Goal: Task Accomplishment & Management: Use online tool/utility

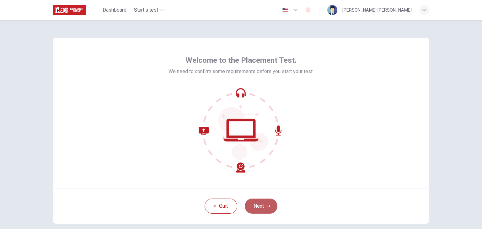
click at [263, 207] on button "Next" at bounding box center [261, 205] width 33 height 15
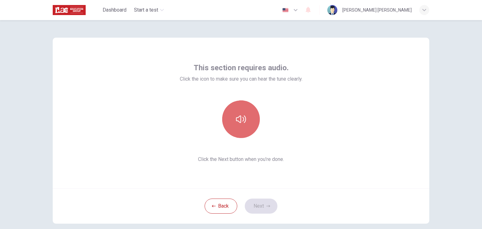
click at [243, 118] on icon "button" at bounding box center [241, 119] width 10 height 8
click at [234, 119] on button "button" at bounding box center [241, 119] width 38 height 38
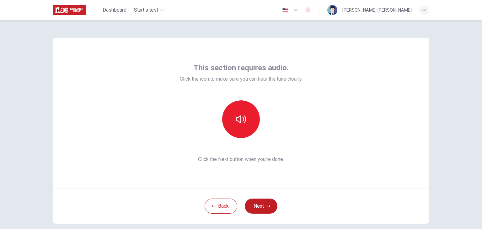
click at [259, 204] on button "Next" at bounding box center [261, 205] width 33 height 15
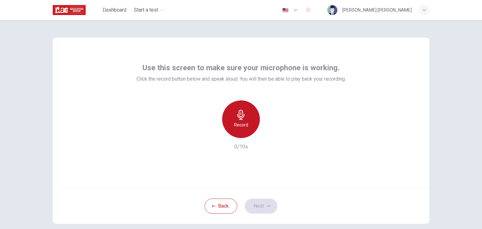
click at [242, 116] on icon "button" at bounding box center [241, 115] width 10 height 10
click at [242, 114] on icon "button" at bounding box center [241, 115] width 10 height 10
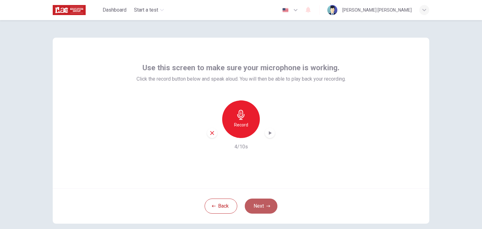
click at [263, 204] on button "Next" at bounding box center [261, 205] width 33 height 15
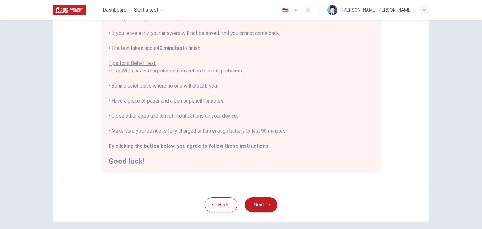
scroll to position [94, 0]
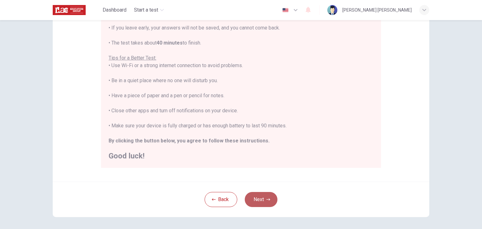
click at [261, 195] on button "Next" at bounding box center [261, 199] width 33 height 15
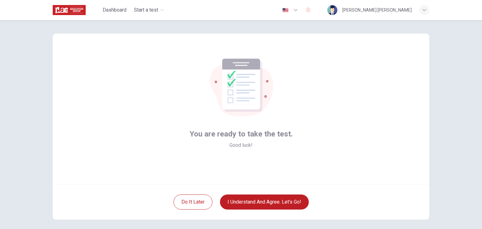
scroll to position [0, 0]
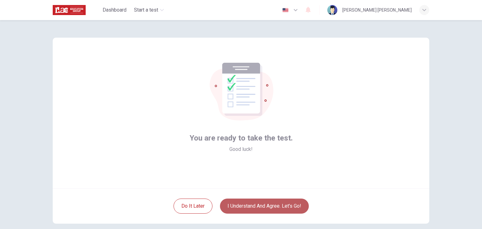
click at [267, 205] on button "I understand and agree. Let’s go!" at bounding box center [264, 205] width 89 height 15
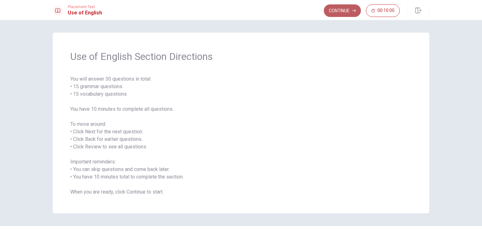
click at [341, 9] on button "Continue" at bounding box center [342, 10] width 37 height 13
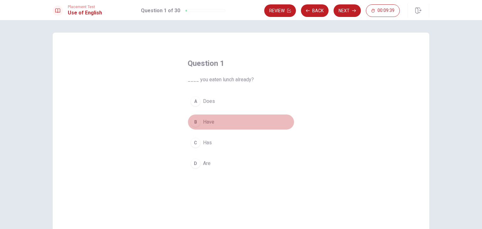
click at [194, 123] on div "B" at bounding box center [195, 122] width 10 height 10
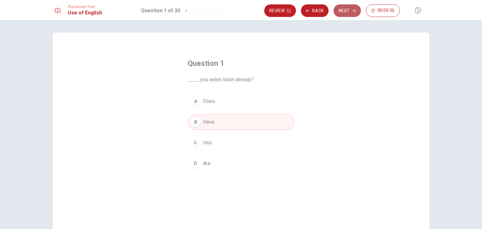
click at [343, 8] on button "Next" at bounding box center [346, 10] width 27 height 13
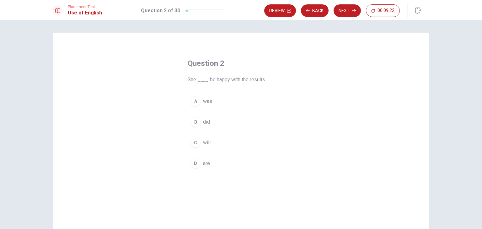
click at [194, 141] on div "C" at bounding box center [195, 143] width 10 height 10
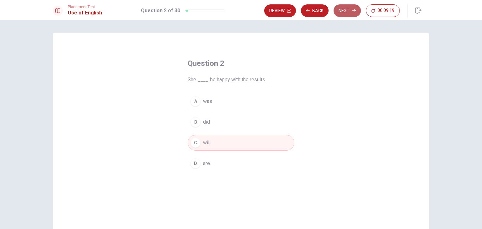
click at [344, 10] on button "Next" at bounding box center [346, 10] width 27 height 13
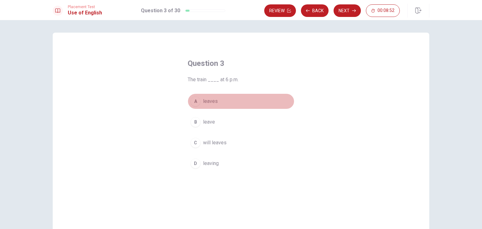
click at [196, 101] on div "A" at bounding box center [195, 101] width 10 height 10
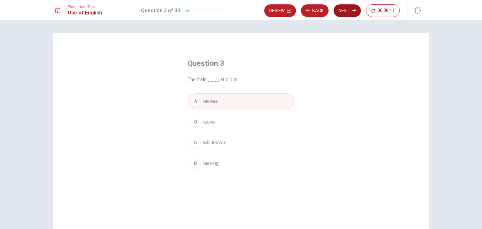
click at [345, 9] on button "Next" at bounding box center [346, 10] width 27 height 13
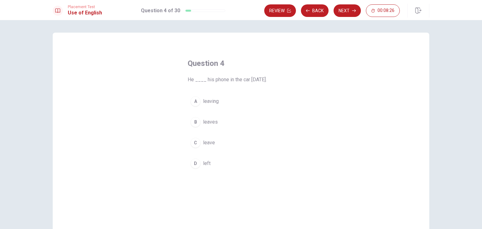
click at [194, 159] on div "D" at bounding box center [195, 163] width 10 height 10
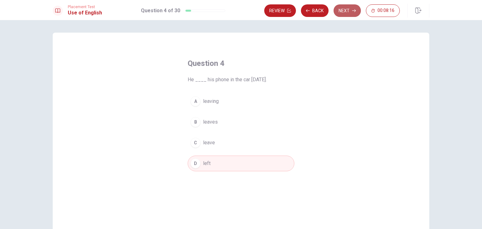
click at [346, 13] on button "Next" at bounding box center [346, 10] width 27 height 13
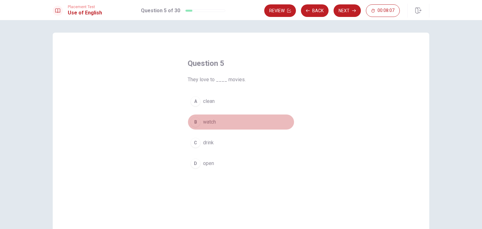
click at [193, 121] on div "B" at bounding box center [195, 122] width 10 height 10
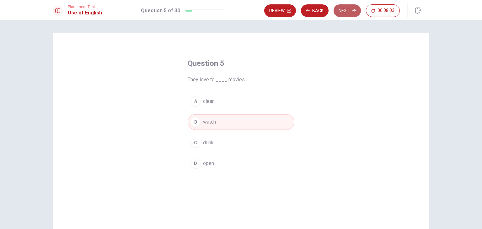
click at [348, 13] on button "Next" at bounding box center [346, 10] width 27 height 13
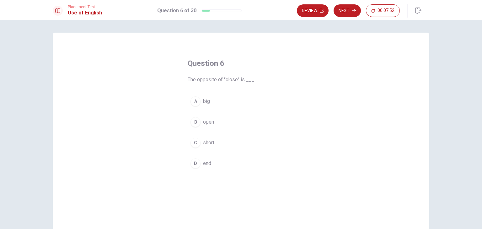
click at [193, 121] on div "B" at bounding box center [195, 122] width 10 height 10
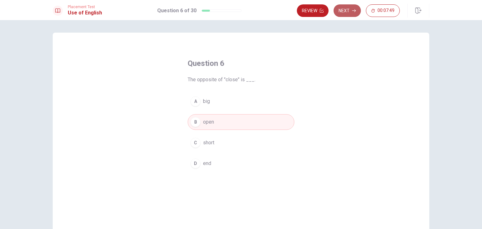
click at [349, 11] on button "Next" at bounding box center [346, 10] width 27 height 13
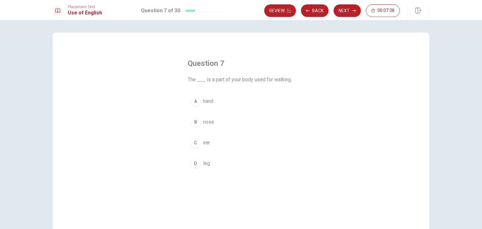
click at [193, 163] on div "D" at bounding box center [195, 163] width 10 height 10
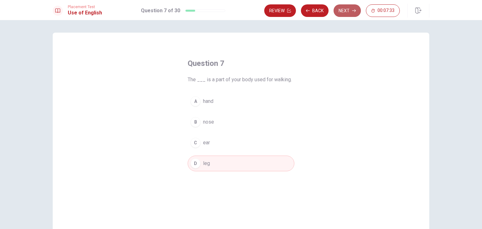
click at [350, 9] on button "Next" at bounding box center [346, 10] width 27 height 13
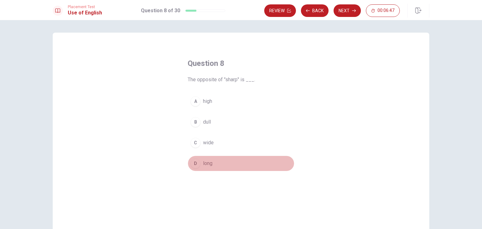
click at [196, 161] on div "D" at bounding box center [195, 163] width 10 height 10
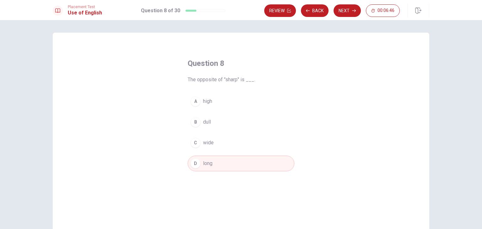
click at [193, 141] on div "C" at bounding box center [195, 143] width 10 height 10
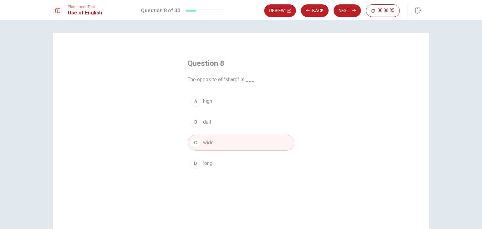
click at [196, 121] on div "B" at bounding box center [195, 122] width 10 height 10
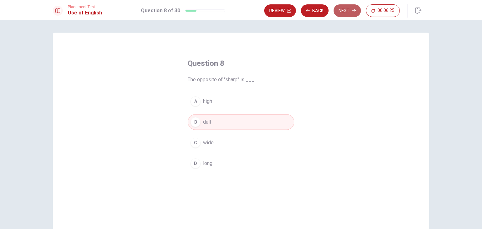
click at [348, 11] on button "Next" at bounding box center [346, 10] width 27 height 13
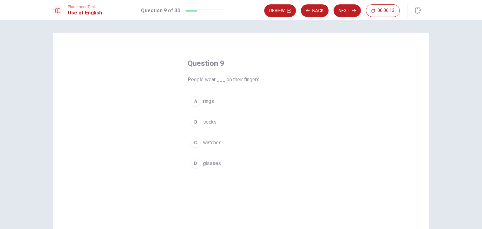
click at [193, 101] on div "A" at bounding box center [195, 101] width 10 height 10
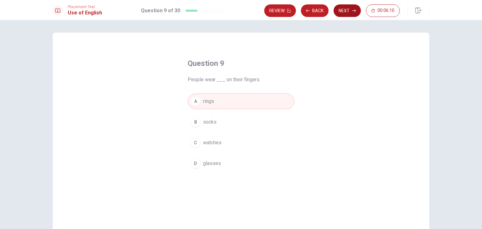
click at [346, 10] on button "Next" at bounding box center [346, 10] width 27 height 13
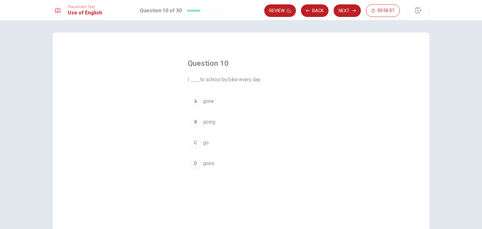
click at [193, 142] on div "C" at bounding box center [195, 143] width 10 height 10
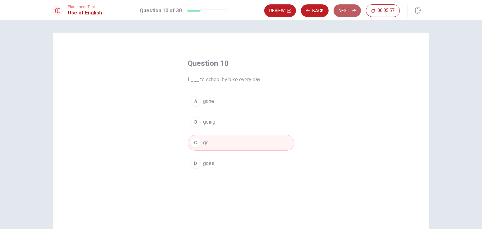
click at [349, 9] on button "Next" at bounding box center [346, 10] width 27 height 13
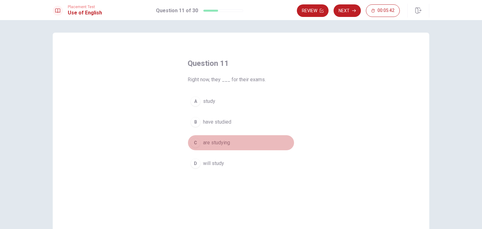
click at [194, 141] on div "C" at bounding box center [195, 143] width 10 height 10
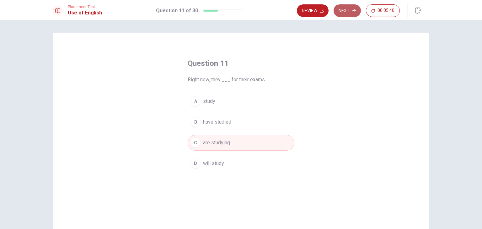
click at [350, 12] on button "Next" at bounding box center [346, 10] width 27 height 13
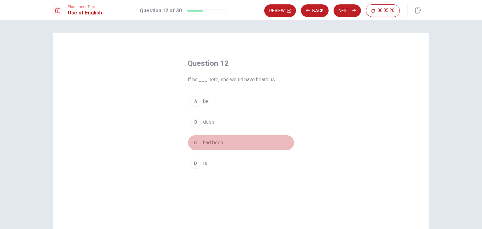
click at [194, 143] on div "C" at bounding box center [195, 143] width 10 height 10
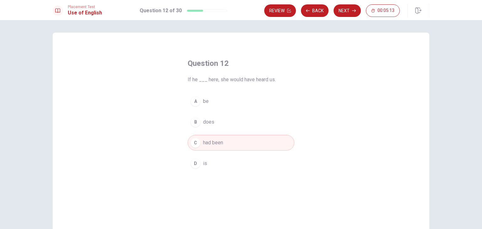
click at [346, 11] on button "Next" at bounding box center [346, 10] width 27 height 13
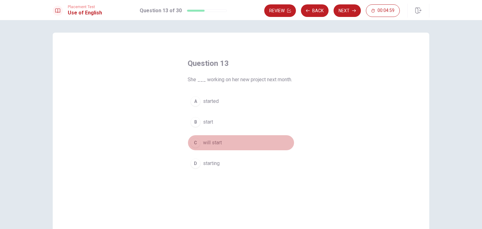
click at [193, 142] on div "C" at bounding box center [195, 143] width 10 height 10
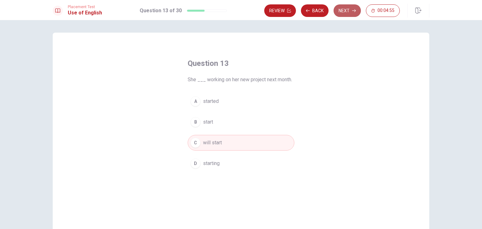
click at [343, 9] on button "Next" at bounding box center [346, 10] width 27 height 13
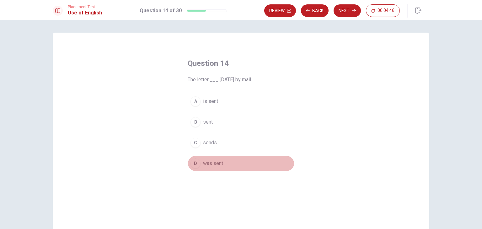
click at [193, 162] on div "D" at bounding box center [195, 163] width 10 height 10
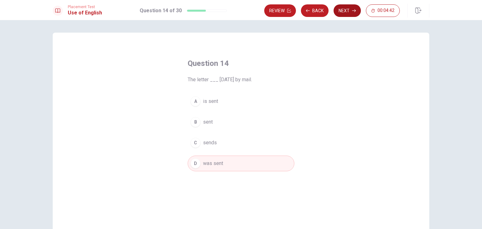
click at [345, 10] on button "Next" at bounding box center [346, 10] width 27 height 13
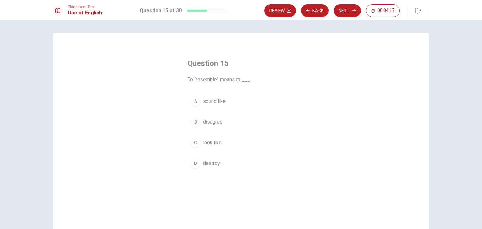
click at [194, 121] on div "B" at bounding box center [195, 122] width 10 height 10
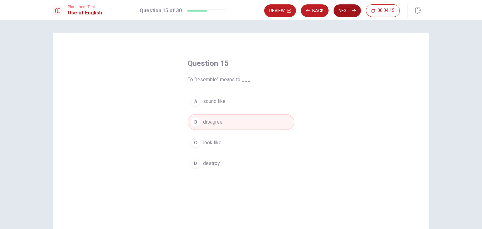
click at [348, 8] on button "Next" at bounding box center [346, 10] width 27 height 13
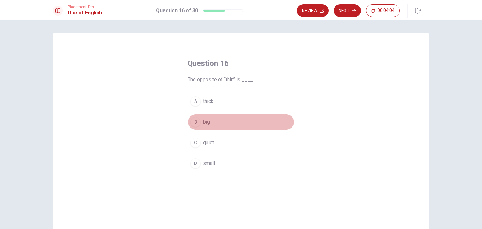
click at [194, 122] on div "B" at bounding box center [195, 122] width 10 height 10
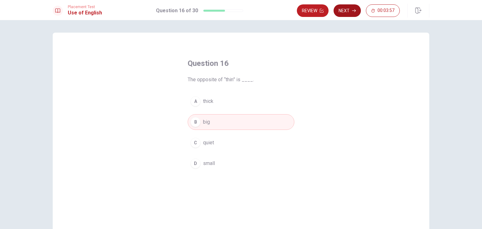
click at [346, 10] on button "Next" at bounding box center [346, 10] width 27 height 13
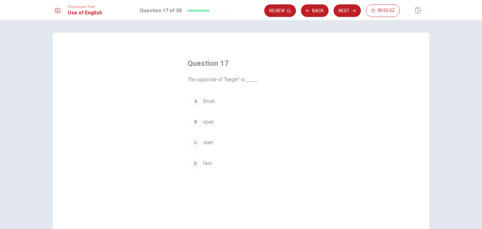
click at [192, 103] on div "A" at bounding box center [195, 101] width 10 height 10
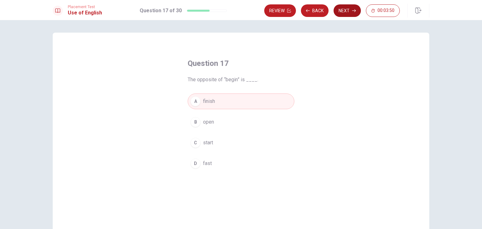
click at [345, 9] on button "Next" at bounding box center [346, 10] width 27 height 13
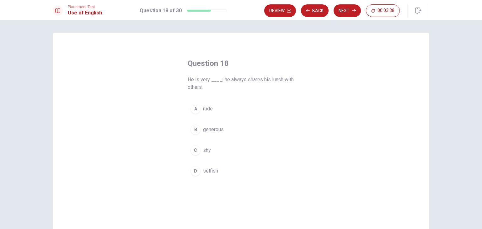
click at [195, 128] on div "B" at bounding box center [195, 129] width 10 height 10
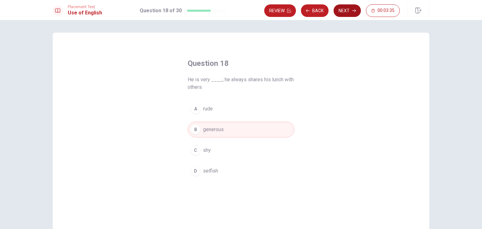
click at [347, 8] on button "Next" at bounding box center [346, 10] width 27 height 13
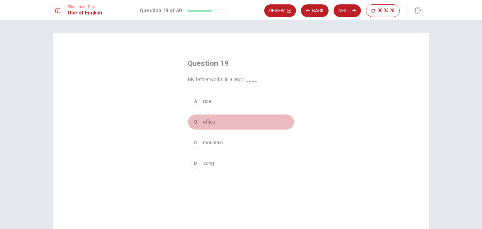
click at [193, 122] on div "B" at bounding box center [195, 122] width 10 height 10
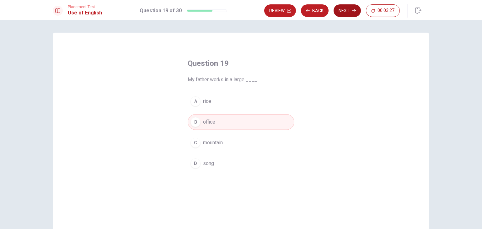
click at [346, 9] on button "Next" at bounding box center [346, 10] width 27 height 13
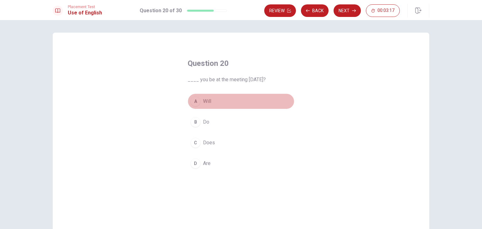
click at [196, 102] on div "A" at bounding box center [195, 101] width 10 height 10
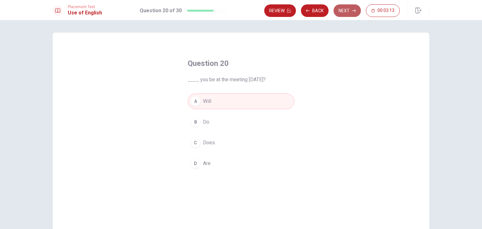
click at [347, 11] on button "Next" at bounding box center [346, 10] width 27 height 13
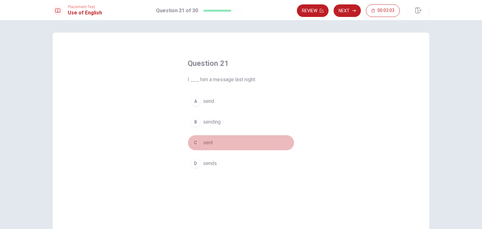
click at [193, 144] on div "C" at bounding box center [195, 143] width 10 height 10
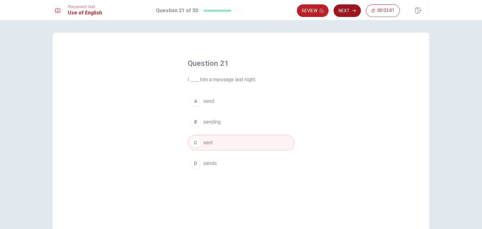
click at [350, 10] on button "Next" at bounding box center [346, 10] width 27 height 13
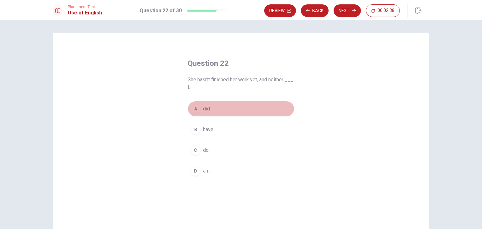
click at [195, 108] on div "A" at bounding box center [195, 109] width 10 height 10
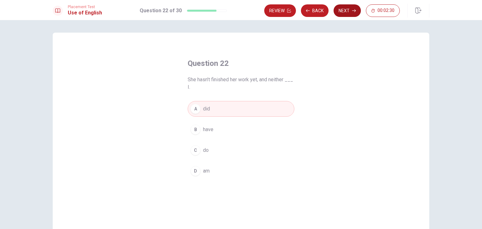
click at [348, 10] on button "Next" at bounding box center [346, 10] width 27 height 13
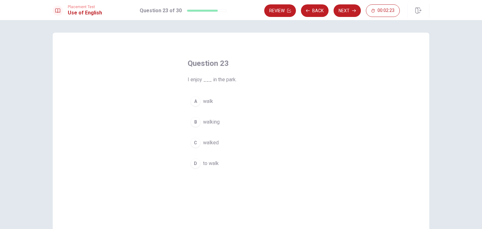
click at [195, 122] on div "B" at bounding box center [195, 122] width 10 height 10
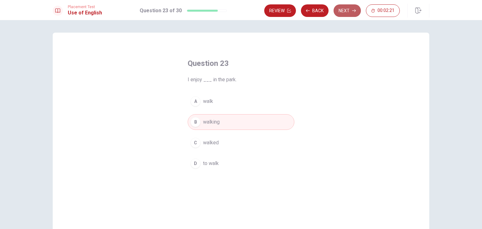
click at [352, 11] on icon "button" at bounding box center [354, 11] width 4 height 4
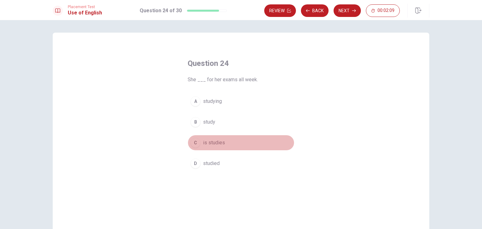
click at [195, 143] on div "C" at bounding box center [195, 143] width 10 height 10
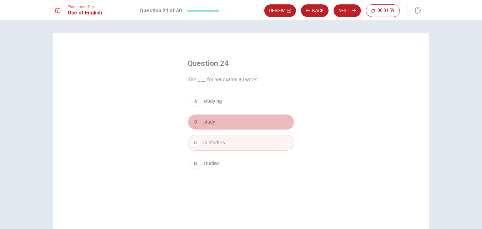
click at [194, 124] on div "B" at bounding box center [195, 122] width 10 height 10
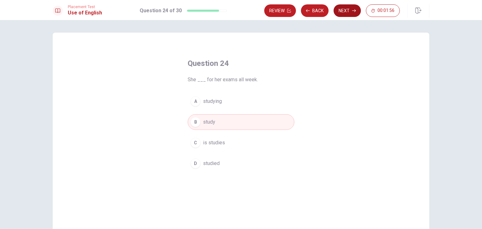
click at [348, 11] on button "Next" at bounding box center [346, 10] width 27 height 13
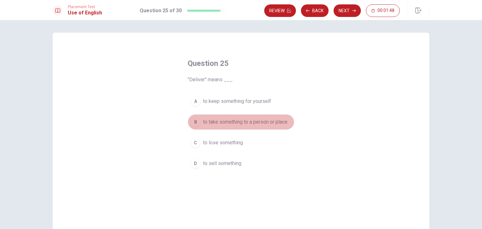
click at [193, 121] on div "B" at bounding box center [195, 122] width 10 height 10
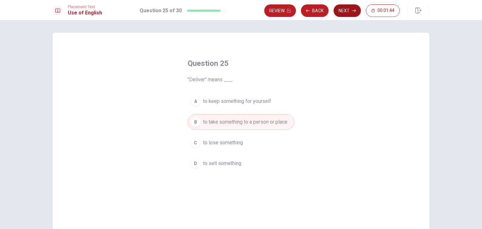
click at [344, 9] on button "Next" at bounding box center [346, 10] width 27 height 13
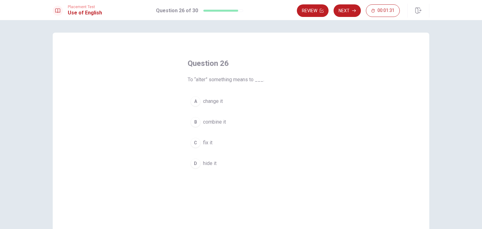
click at [193, 101] on div "A" at bounding box center [195, 101] width 10 height 10
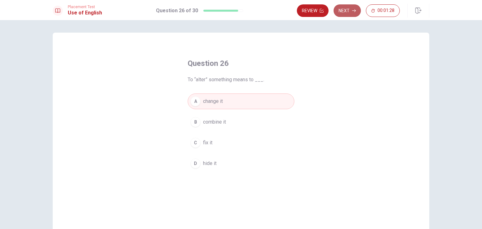
click at [352, 12] on icon "button" at bounding box center [354, 11] width 4 height 4
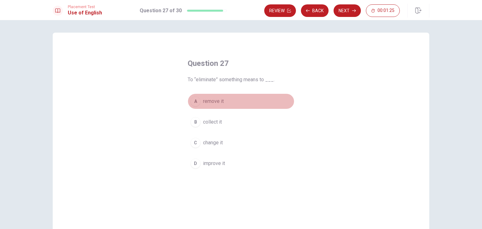
click at [195, 101] on div "A" at bounding box center [195, 101] width 10 height 10
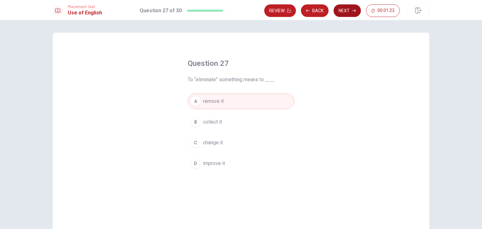
click at [347, 12] on button "Next" at bounding box center [346, 10] width 27 height 13
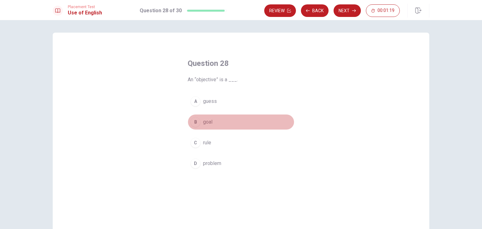
click at [193, 122] on div "B" at bounding box center [195, 122] width 10 height 10
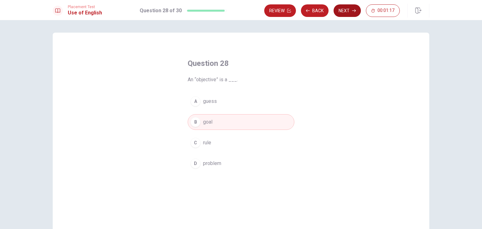
click at [350, 12] on button "Next" at bounding box center [346, 10] width 27 height 13
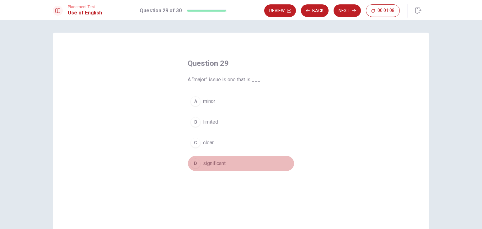
click at [197, 164] on div "D" at bounding box center [195, 163] width 10 height 10
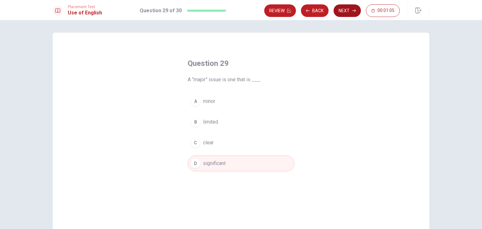
click at [345, 13] on button "Next" at bounding box center [346, 10] width 27 height 13
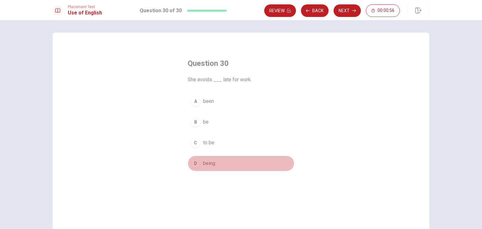
click at [194, 162] on div "D" at bounding box center [195, 163] width 10 height 10
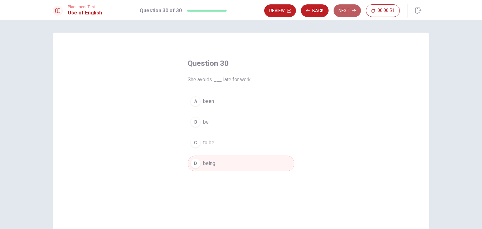
click at [348, 11] on button "Next" at bounding box center [346, 10] width 27 height 13
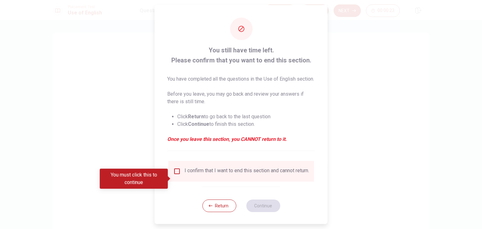
click at [176, 175] on input "You must click this to continue" at bounding box center [177, 171] width 8 height 8
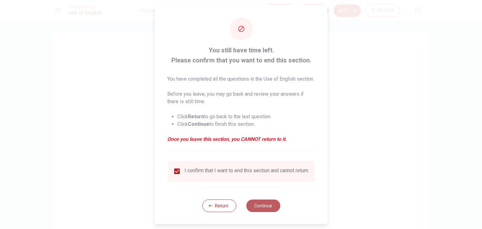
click at [266, 212] on button "Continue" at bounding box center [263, 205] width 34 height 13
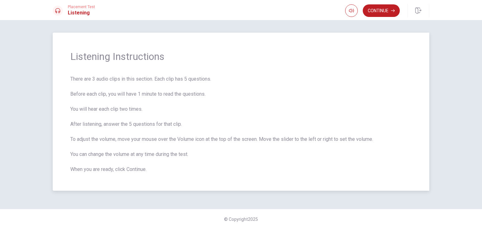
click at [311, 178] on div "Listening Instructions There are 3 audio clips in this section. Each clip has 5…" at bounding box center [241, 112] width 376 height 158
click at [377, 13] on button "Continue" at bounding box center [380, 10] width 37 height 13
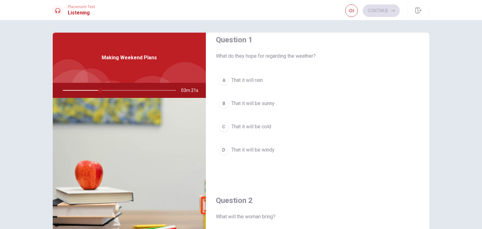
scroll to position [31, 0]
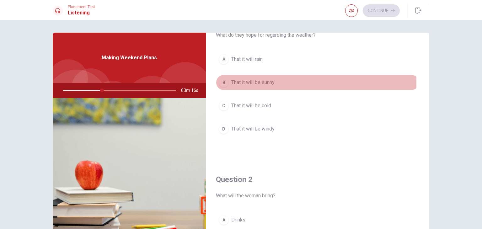
click at [223, 83] on div "B" at bounding box center [224, 82] width 10 height 10
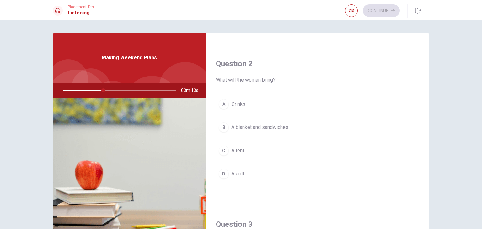
scroll to position [157, 0]
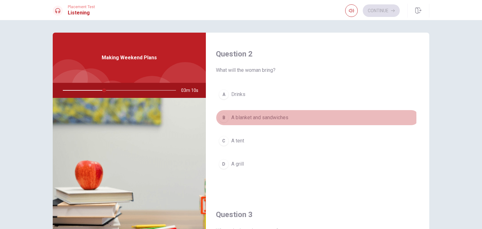
click at [220, 117] on div "B" at bounding box center [224, 118] width 10 height 10
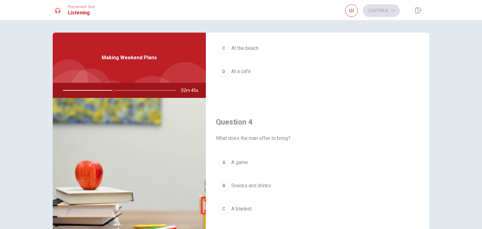
scroll to position [408, 0]
click at [220, 186] on div "B" at bounding box center [224, 188] width 10 height 10
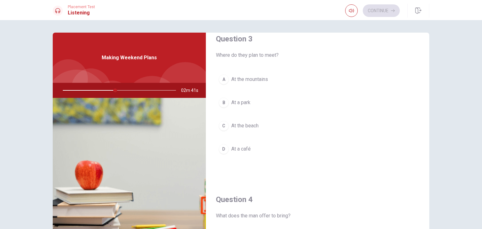
scroll to position [314, 0]
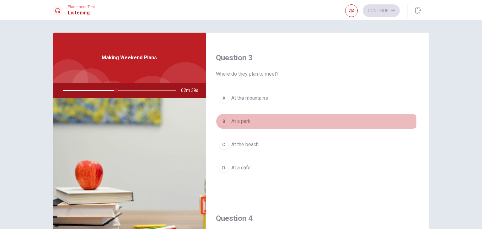
click at [219, 121] on div "B" at bounding box center [224, 121] width 10 height 10
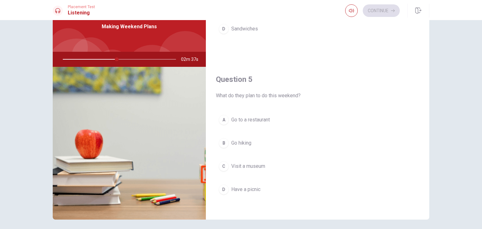
scroll to position [31, 0]
click at [222, 187] on div "D" at bounding box center [224, 189] width 10 height 10
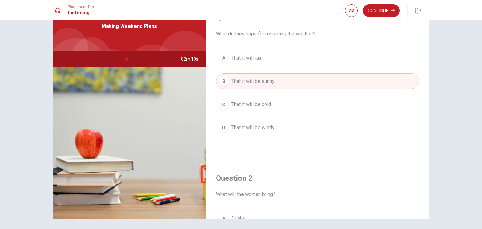
scroll to position [0, 0]
click at [384, 9] on button "Continue" at bounding box center [380, 10] width 37 height 13
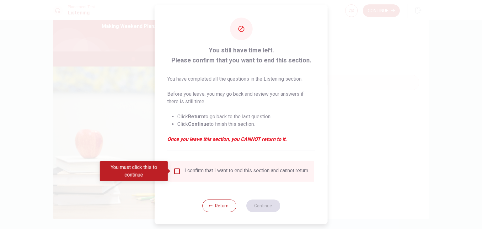
click at [178, 171] on input "You must click this to continue" at bounding box center [177, 171] width 8 height 8
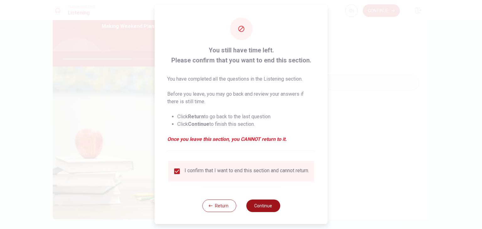
click at [264, 211] on button "Continue" at bounding box center [263, 205] width 34 height 13
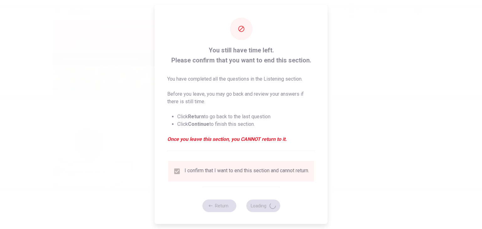
type input "64"
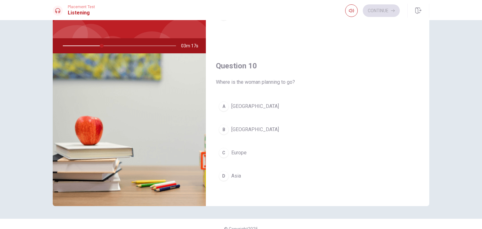
scroll to position [54, 0]
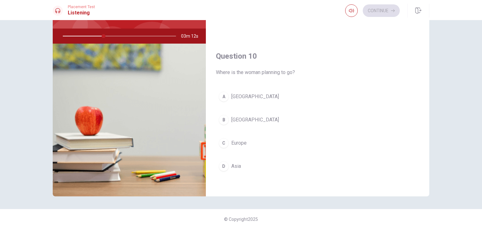
click at [224, 139] on div "C" at bounding box center [224, 143] width 10 height 10
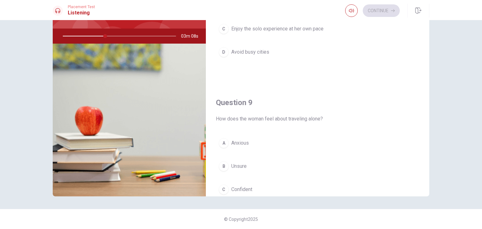
scroll to position [425, 0]
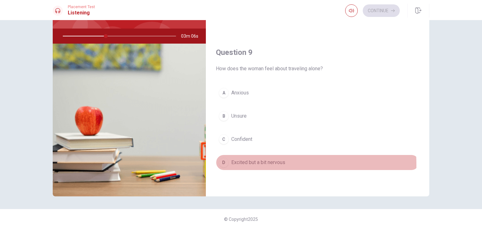
click at [221, 163] on div "D" at bounding box center [224, 162] width 10 height 10
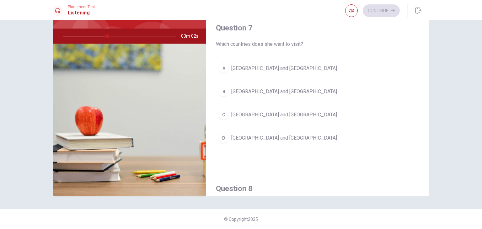
scroll to position [112, 0]
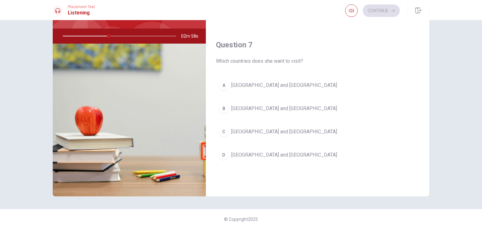
click at [221, 128] on div "C" at bounding box center [224, 132] width 10 height 10
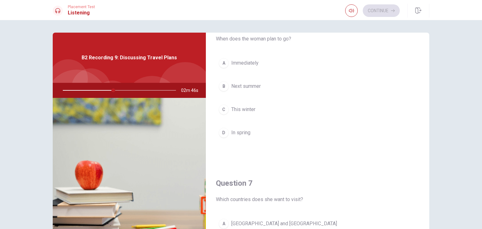
scroll to position [31, 0]
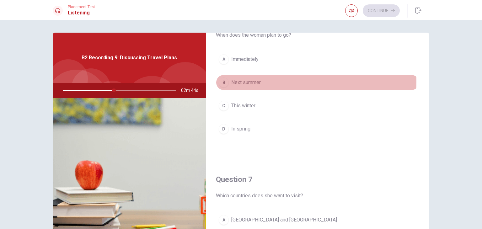
click at [221, 82] on div "B" at bounding box center [224, 82] width 10 height 10
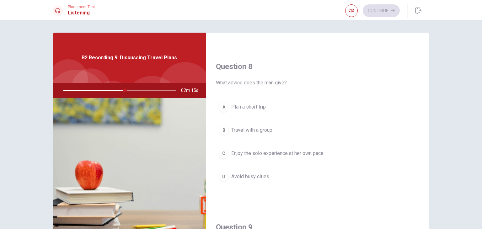
scroll to position [314, 0]
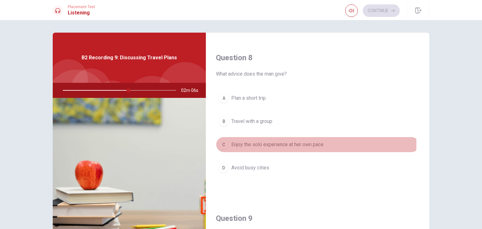
click at [225, 142] on div "C" at bounding box center [224, 145] width 10 height 10
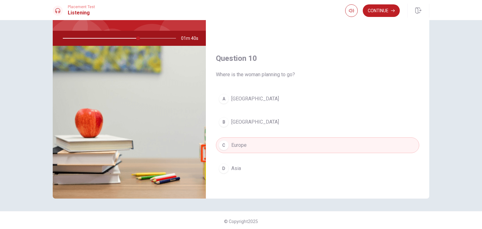
scroll to position [54, 0]
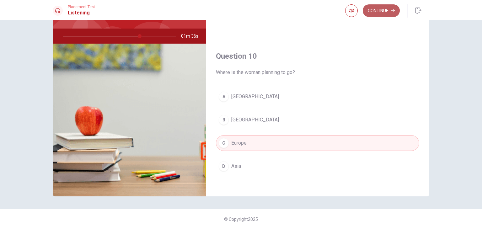
click at [385, 12] on button "Continue" at bounding box center [380, 10] width 37 height 13
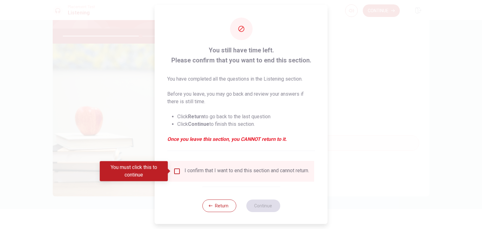
click at [176, 167] on input "You must click this to continue" at bounding box center [177, 171] width 8 height 8
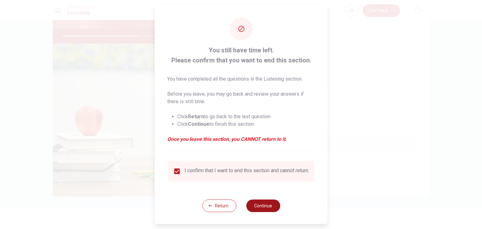
click at [258, 208] on button "Continue" at bounding box center [263, 205] width 34 height 13
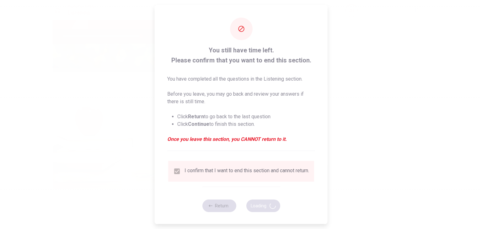
type input "70"
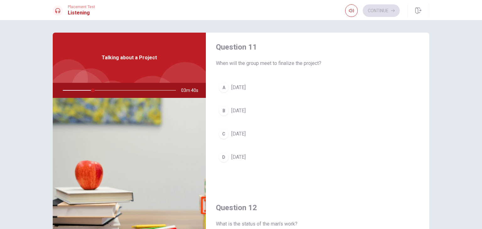
scroll to position [0, 0]
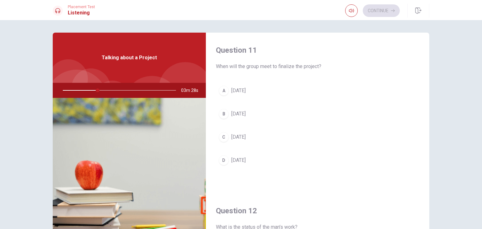
click at [223, 115] on div "B" at bounding box center [224, 114] width 10 height 10
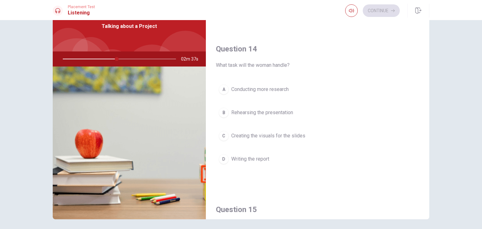
scroll to position [470, 0]
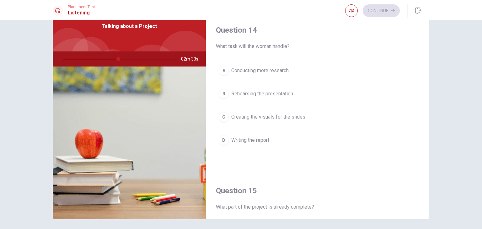
click at [222, 116] on div "C" at bounding box center [224, 117] width 10 height 10
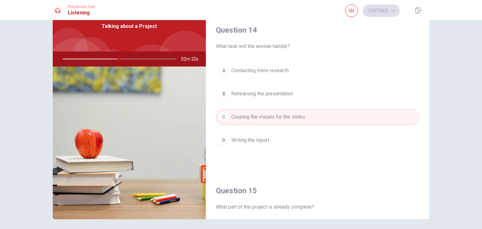
click at [220, 91] on div "B" at bounding box center [224, 94] width 10 height 10
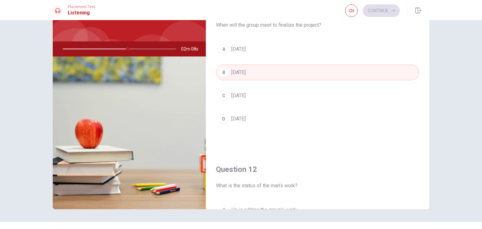
scroll to position [0, 0]
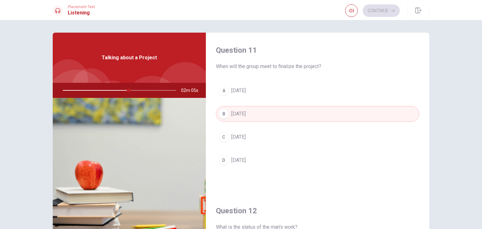
click at [223, 88] on div "A" at bounding box center [224, 91] width 10 height 10
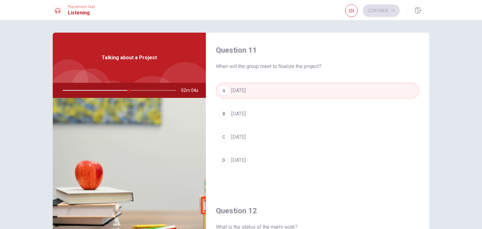
click at [222, 160] on div "D" at bounding box center [224, 160] width 10 height 10
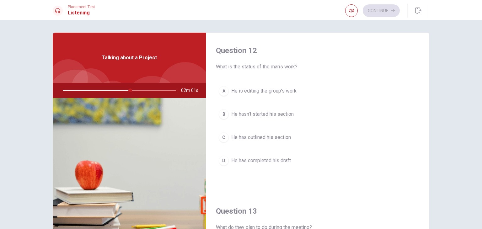
scroll to position [157, 0]
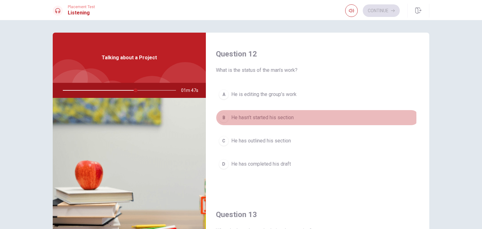
click at [223, 117] on div "B" at bounding box center [224, 118] width 10 height 10
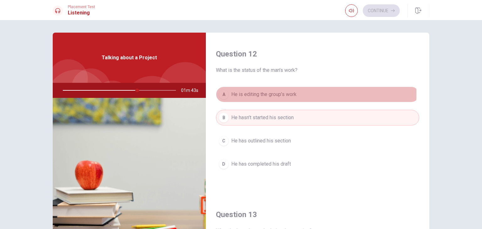
click at [222, 93] on div "A" at bounding box center [224, 94] width 10 height 10
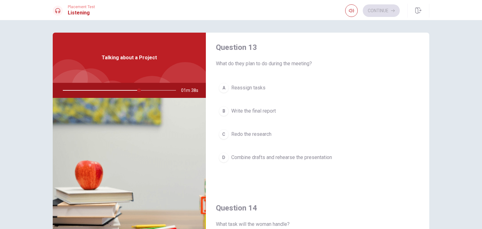
scroll to position [345, 0]
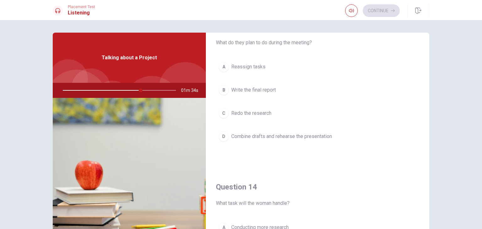
click at [223, 135] on div "D" at bounding box center [224, 136] width 10 height 10
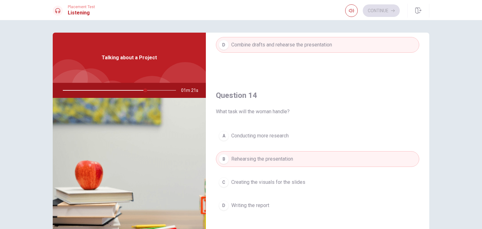
scroll to position [439, 0]
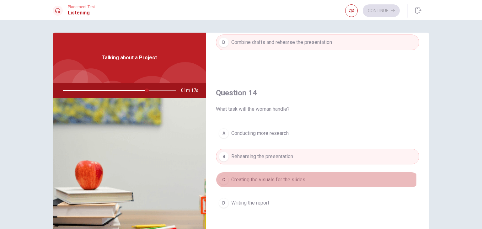
click at [222, 177] on div "C" at bounding box center [224, 180] width 10 height 10
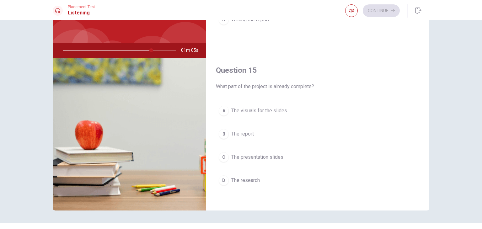
scroll to position [54, 0]
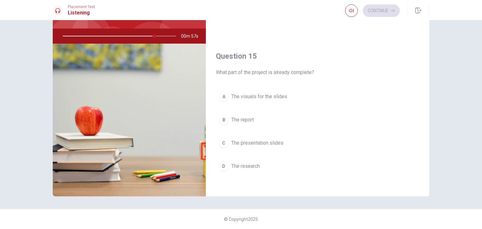
click at [223, 142] on div "C" at bounding box center [224, 143] width 10 height 10
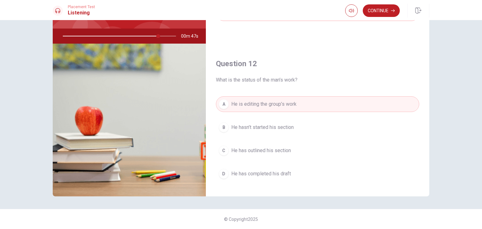
scroll to position [94, 0]
click at [386, 11] on button "Continue" at bounding box center [380, 10] width 37 height 13
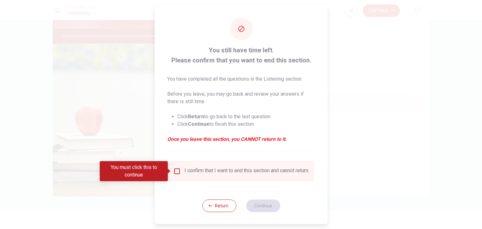
click at [176, 169] on input "You must click this to continue" at bounding box center [177, 171] width 8 height 8
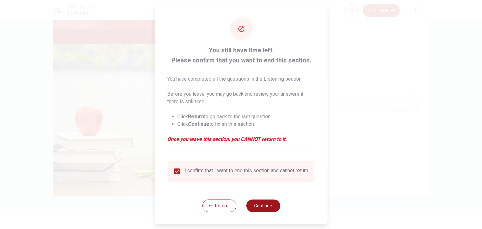
click at [261, 209] on button "Continue" at bounding box center [263, 205] width 34 height 13
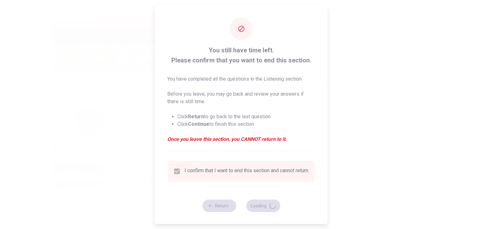
type input "88"
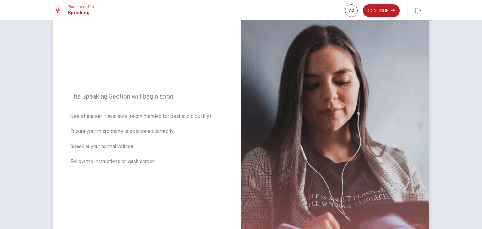
scroll to position [0, 0]
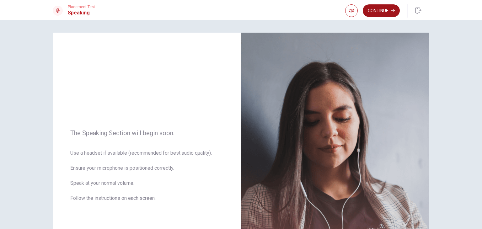
click at [386, 8] on button "Continue" at bounding box center [380, 10] width 37 height 13
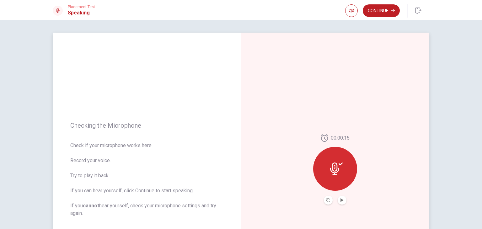
click at [330, 168] on icon at bounding box center [334, 168] width 9 height 13
click at [340, 198] on icon "Play Audio" at bounding box center [341, 200] width 3 height 4
click at [334, 162] on div at bounding box center [335, 169] width 44 height 44
click at [325, 203] on button "Record Again" at bounding box center [328, 200] width 9 height 9
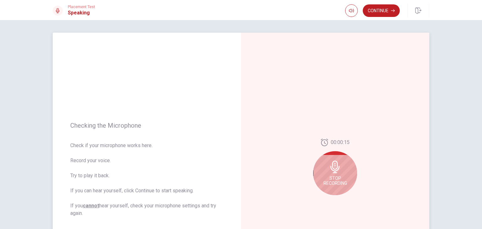
click at [335, 171] on icon at bounding box center [334, 167] width 9 height 13
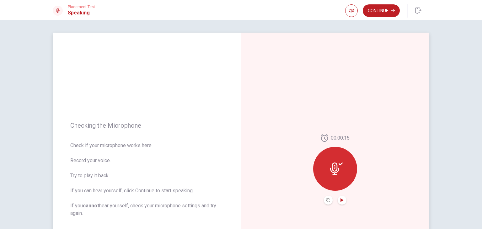
click at [340, 200] on icon "Play Audio" at bounding box center [341, 200] width 3 height 4
click at [340, 204] on button "Play Audio" at bounding box center [341, 200] width 9 height 9
click at [338, 202] on button "Play Audio" at bounding box center [341, 200] width 9 height 9
click at [340, 200] on icon "Play Audio" at bounding box center [341, 200] width 3 height 4
click at [340, 164] on icon at bounding box center [336, 168] width 13 height 13
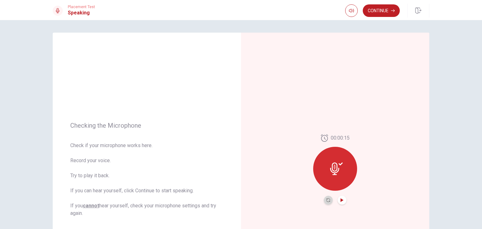
click at [326, 202] on button "Record Again" at bounding box center [328, 200] width 9 height 9
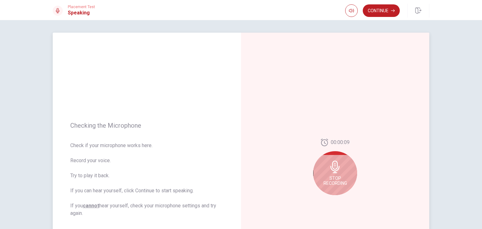
click at [339, 171] on icon at bounding box center [335, 167] width 13 height 13
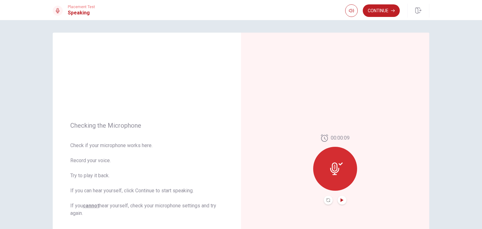
click at [340, 201] on icon "Play Audio" at bounding box center [341, 200] width 3 height 4
click at [379, 13] on button "Continue" at bounding box center [380, 10] width 37 height 13
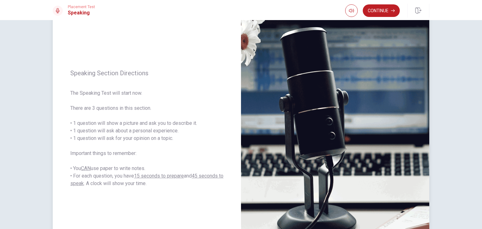
scroll to position [63, 0]
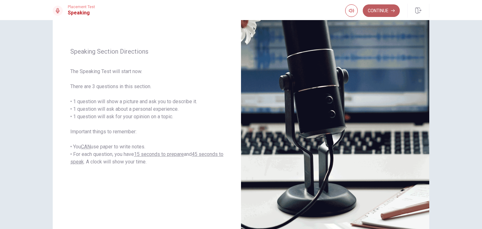
click at [374, 9] on button "Continue" at bounding box center [380, 10] width 37 height 13
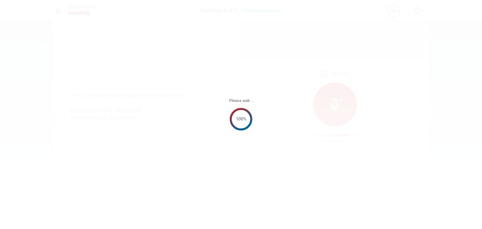
scroll to position [0, 0]
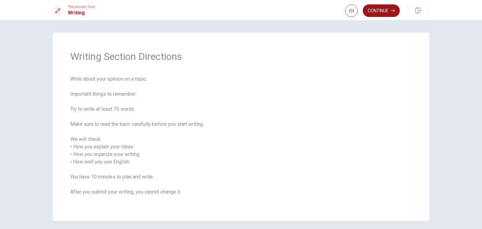
click at [381, 13] on button "Continue" at bounding box center [380, 10] width 37 height 13
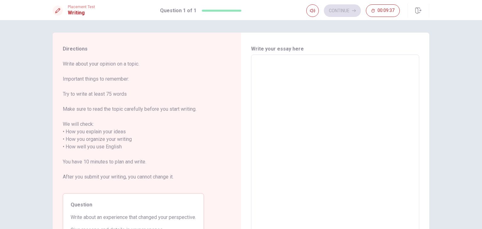
click at [267, 65] on textarea at bounding box center [334, 143] width 159 height 167
type textarea "I"
type textarea "x"
type textarea "I'"
type textarea "x"
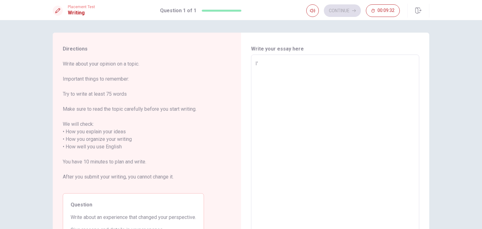
type textarea "I'm"
type textarea "x"
type textarea "I'm"
type textarea "x"
type textarea "I'm g"
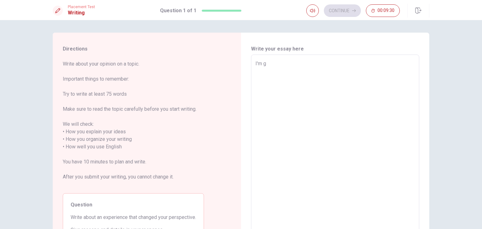
type textarea "x"
type textarea "I'm go"
type textarea "x"
type textarea "I'm goi"
type textarea "x"
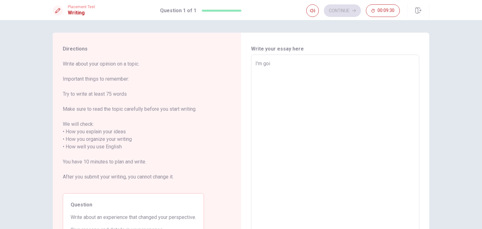
type textarea "I'm goin"
type textarea "x"
type textarea "I'm going"
type textarea "x"
type textarea "I'm going"
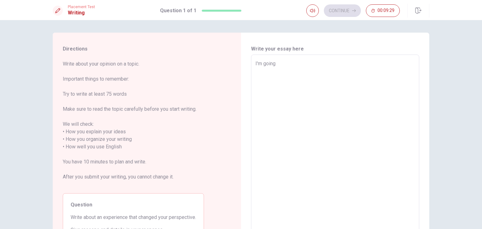
type textarea "x"
type textarea "I'm going t"
type textarea "x"
type textarea "I'm going to"
type textarea "x"
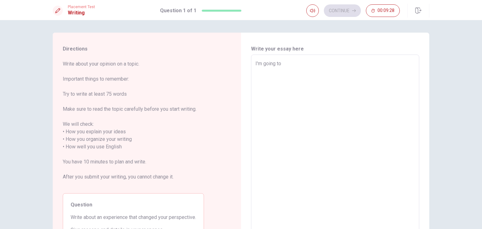
type textarea "I'm going to"
type textarea "x"
type textarea "I'm going to t"
type textarea "x"
type textarea "I'm going to ta"
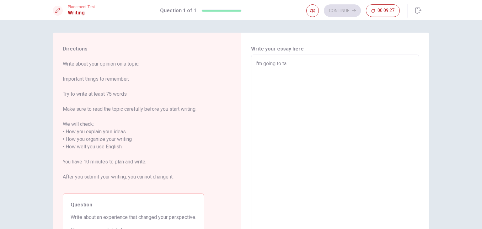
type textarea "x"
type textarea "I'm going to tal"
type textarea "x"
type textarea "I'm going to talk"
type textarea "x"
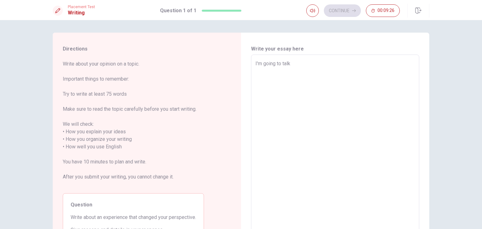
type textarea "I'm going to talk"
type textarea "x"
type textarea "I'm going to talk a"
type textarea "x"
type textarea "I'm going to talk ab"
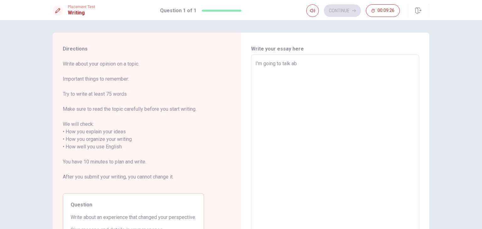
type textarea "x"
type textarea "I'm going to talk abo"
type textarea "x"
type textarea "I'm going to talk abou"
type textarea "x"
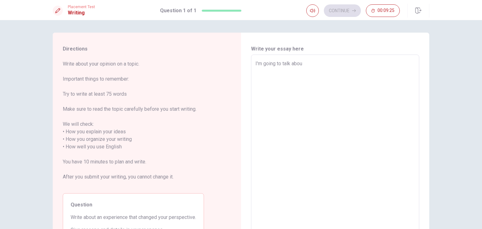
type textarea "I'm going to talk about"
type textarea "x"
type textarea "I'm going to talk about"
type textarea "x"
type textarea "I'm going to talk about m"
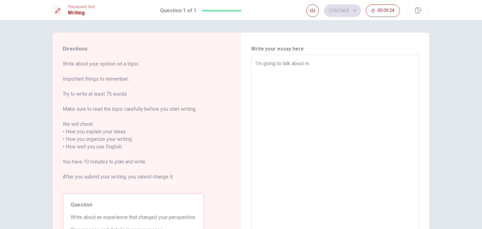
type textarea "x"
type textarea "I'm going to talk about mm"
type textarea "x"
type textarea "I'm going to talk about mmy"
type textarea "x"
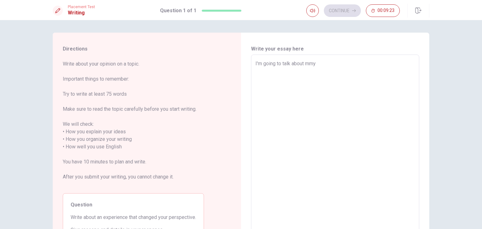
type textarea "I'm going to talk about mm"
type textarea "x"
type textarea "I'm going to talk about m"
type textarea "x"
type textarea "I'm going to talk about my"
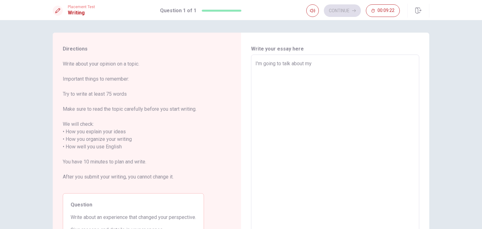
type textarea "x"
type textarea "I'm going to talk about my"
type textarea "x"
type textarea "I'm going to talk about my e"
type textarea "x"
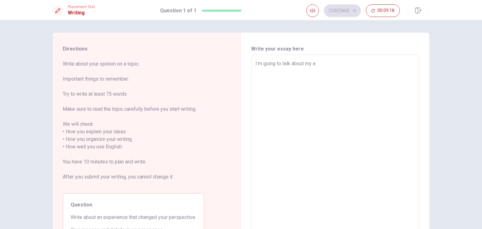
type textarea "I'm going to talk about my ex"
type textarea "x"
type textarea "I'm going to talk about my exp"
type textarea "x"
type textarea "I'm going to talk about my expe"
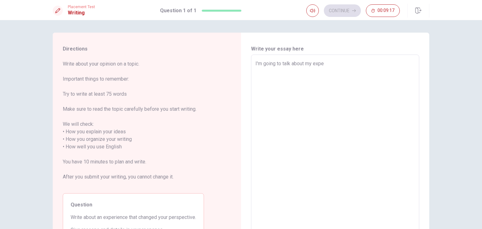
type textarea "x"
type textarea "I'm going to talk about my exper"
type textarea "x"
type textarea "I'm going to talk about my experi"
type textarea "x"
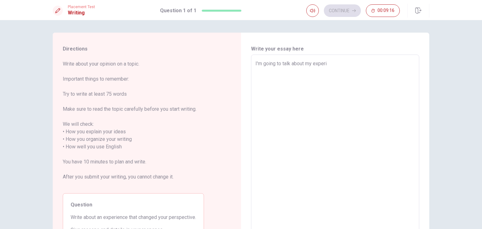
type textarea "I'm going to talk about my experie"
type textarea "x"
type textarea "I'm going to talk about my experien"
type textarea "x"
type textarea "I'm going to talk about my experienc"
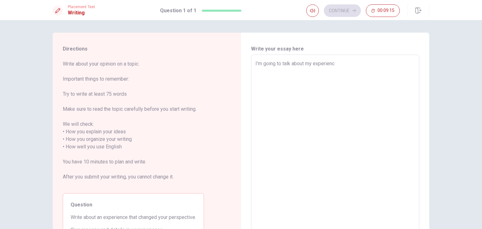
type textarea "x"
type textarea "I'm going to talk about my experience"
type textarea "x"
type textarea "I'm going to talk about my experienc"
type textarea "x"
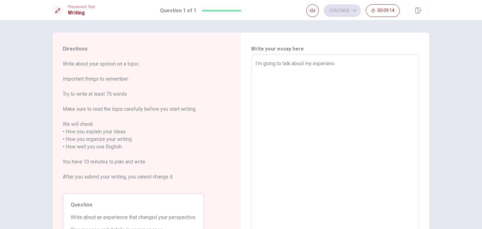
type textarea "I'm going to talk about my experien"
type textarea "x"
type textarea "I'm going to talk about my experie"
type textarea "x"
type textarea "I'm going to talk about my experi"
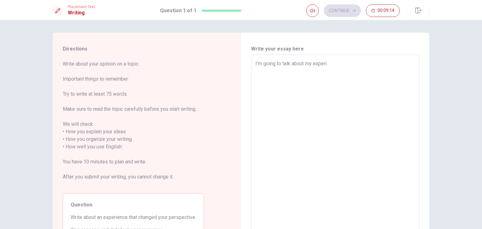
type textarea "x"
type textarea "I'm going to talk about my exper"
type textarea "x"
type textarea "I'm going to talk about my expe"
type textarea "x"
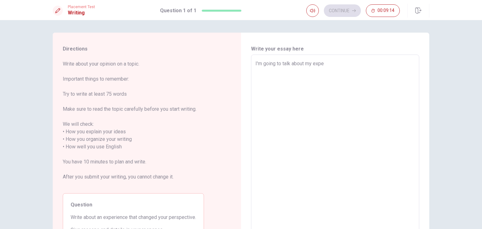
type textarea "I'm going to talk about my exp"
type textarea "x"
type textarea "I'm going to talk about my ex"
type textarea "x"
type textarea "I'm going to talk about my e"
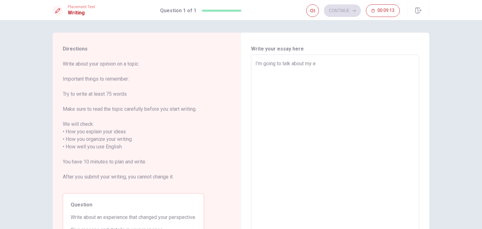
type textarea "x"
type textarea "I'm going to talk about my"
type textarea "x"
type textarea "I'm going to talk about my"
type textarea "x"
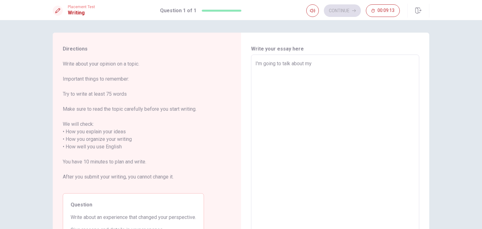
type textarea "I'm going to talk about m"
type textarea "x"
type textarea "I'm going to talk about"
type textarea "x"
type textarea "I'm going to talk about y"
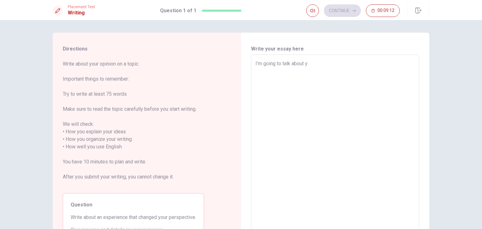
type textarea "x"
type textarea "I'm going to talk about"
type textarea "x"
type textarea "I'm going to talk about t"
type textarea "x"
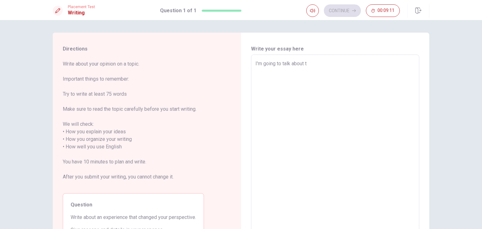
type textarea "I'm going to talk about th"
type textarea "x"
type textarea "I'm going to talk about the"
type textarea "x"
type textarea "I'm going to talk about the"
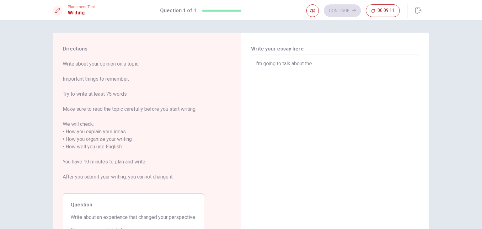
type textarea "x"
type textarea "I'm going to talk about the e"
type textarea "x"
type textarea "I'm going to talk about the ex"
type textarea "x"
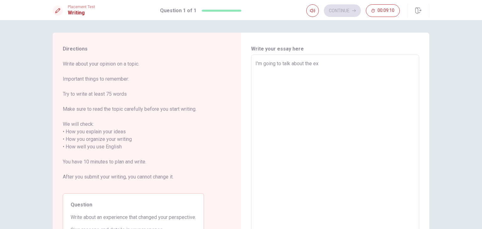
type textarea "I'm going to talk about the exp"
type textarea "x"
type textarea "I'm going to talk about the expe"
type textarea "x"
type textarea "I'm going to talk about the exper"
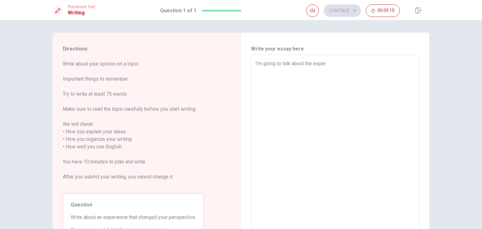
type textarea "x"
type textarea "I'm going to talk about the experi"
type textarea "x"
type textarea "I'm going to talk about the experie"
type textarea "x"
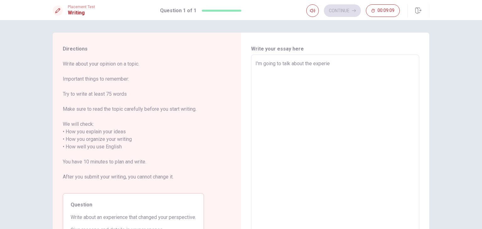
type textarea "I'm going to talk about the experien"
type textarea "x"
type textarea "I'm going to talk about the experienc"
type textarea "x"
type textarea "I'm going to talk about the experience"
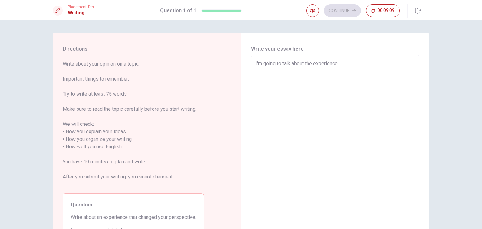
type textarea "x"
type textarea "I'm going to talk about the experience"
type textarea "x"
type textarea "I'm going to talk about the experience t"
type textarea "x"
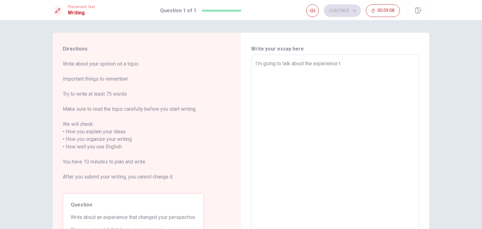
type textarea "I'm going to talk about the experience th"
type textarea "x"
type textarea "I'm going to talk about the experience tha"
type textarea "x"
type textarea "I'm going to talk about the experience that"
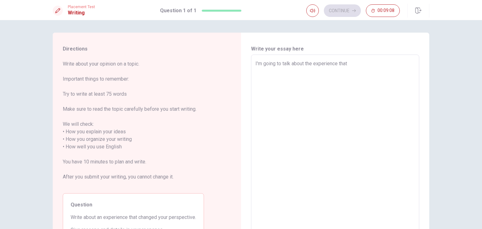
type textarea "x"
type textarea "I'm going to talk about the experience that"
type textarea "x"
type textarea "I'm going to talk about the experience that i"
type textarea "x"
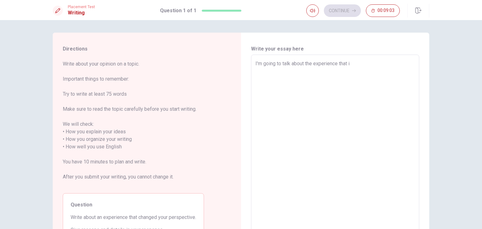
type textarea "I'm going to talk about the experience that i;"
type textarea "x"
type textarea "I'm going to talk about the experience that i;v"
type textarea "x"
type textarea "I'm going to talk about the experience that i;ve"
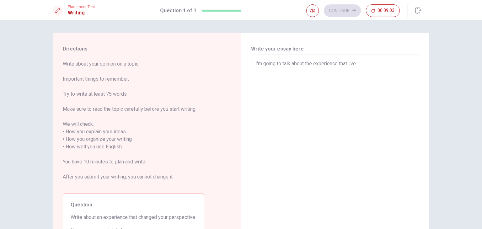
type textarea "x"
type textarea "I'm going to talk about the experience that i;v"
type textarea "x"
type textarea "I'm going to talk about the experience that i;"
type textarea "x"
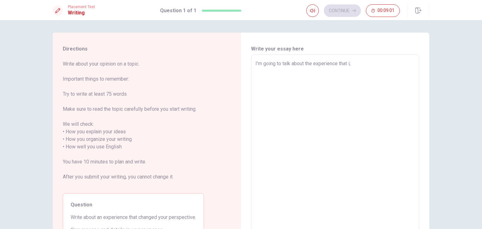
type textarea "I'm going to talk about the experience that i"
type textarea "x"
type textarea "I'm going to talk about the experience that i'"
type textarea "x"
type textarea "I'm going to talk about the experience that i'v"
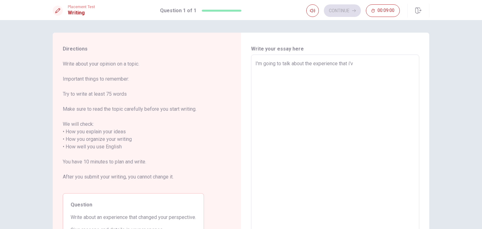
type textarea "x"
type textarea "I'm going to talk about the experience that i've"
type textarea "x"
type textarea "I'm going to talk about the experience that i've"
type textarea "x"
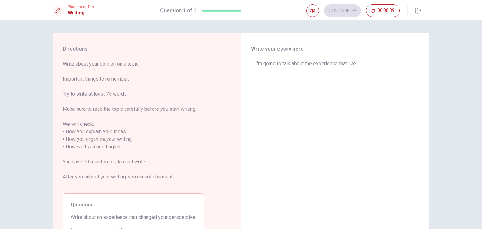
type textarea "I'm going to talk about the experience that i've"
type textarea "x"
type textarea "I'm going to talk about the experience that i'v"
type textarea "x"
type textarea "I'm going to talk about the experience that i'"
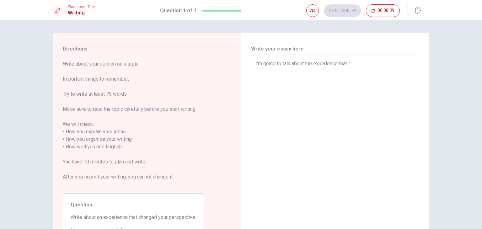
type textarea "x"
type textarea "I'm going to talk about the experience that i"
type textarea "x"
type textarea "I'm going to talk about the experience that i"
type textarea "x"
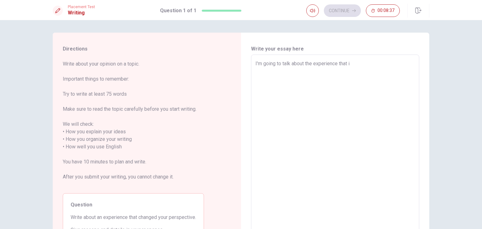
type textarea "I'm going to talk about the experience that i a"
type textarea "x"
type textarea "I'm going to talk about the experience that i am"
type textarea "x"
type textarea "I'm going to talk about the experience that i am"
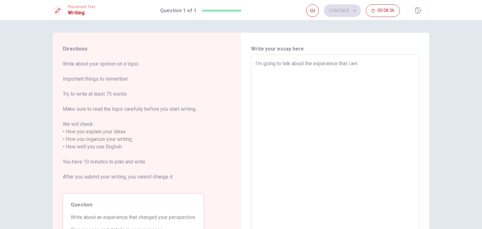
type textarea "x"
type textarea "I'm going to talk about the experience that i am l"
type textarea "x"
type textarea "I'm going to talk about the experience that i am li"
type textarea "x"
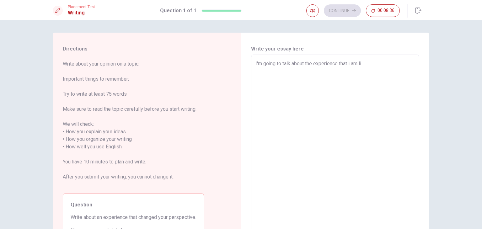
type textarea "I'm going to talk about the experience that i am liv"
type textarea "x"
type textarea "I'm going to talk about the experience that i am livi"
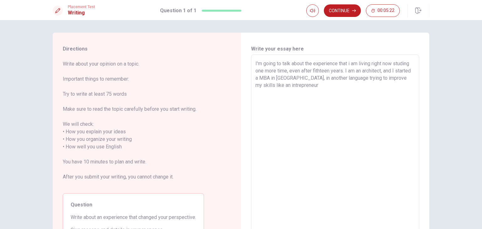
click at [267, 86] on textarea "I'm going to talk about the experience that i am living right now studing one m…" at bounding box center [334, 143] width 159 height 167
click at [355, 87] on textarea "I'm going to talk about the experience that i am living right now studing one m…" at bounding box center [334, 143] width 159 height 167
click at [252, 93] on div "I'm going to talk about the experience that i am living right now studing one m…" at bounding box center [335, 143] width 168 height 177
click at [255, 92] on textarea "I'm going to talk about the experience that i am living right now studing one m…" at bounding box center [334, 143] width 159 height 167
click at [401, 95] on textarea "I'm going to talk about the experience that i am living right now studing one m…" at bounding box center [334, 143] width 159 height 167
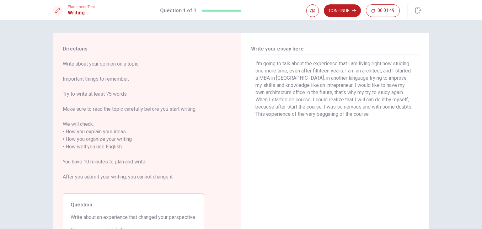
click at [389, 114] on textarea "I'm going to talk about the experience that i am living right now studing one m…" at bounding box center [334, 143] width 159 height 167
click at [281, 114] on textarea "I'm going to talk about the experience that i am living right now studing one m…" at bounding box center [334, 143] width 159 height 167
click at [385, 113] on textarea "I'm going to talk about the experience that i am living right now studing one m…" at bounding box center [334, 143] width 159 height 167
drag, startPoint x: 347, startPoint y: 64, endPoint x: 352, endPoint y: 63, distance: 5.2
click at [350, 64] on textarea "I'm going to talk about the experience that i am living right now studing one m…" at bounding box center [334, 143] width 159 height 167
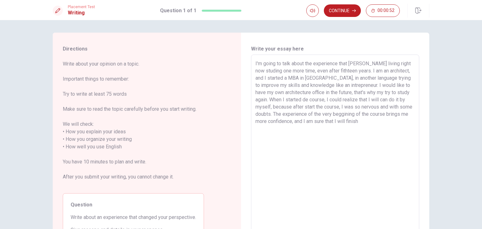
click at [412, 62] on textarea "I'm going to talk about the experience that [PERSON_NAME] living right now stud…" at bounding box center [334, 143] width 159 height 167
drag, startPoint x: 269, startPoint y: 68, endPoint x: 254, endPoint y: 71, distance: 14.9
click at [255, 71] on textarea "I'm going to talk about the experience that [PERSON_NAME] living right now stud…" at bounding box center [334, 143] width 159 height 167
click at [311, 78] on textarea "I'm going to talk about the experience that [PERSON_NAME] living right now stud…" at bounding box center [334, 143] width 159 height 167
click at [359, 79] on textarea "I'm going to talk about the experience that [PERSON_NAME] living right now stud…" at bounding box center [334, 143] width 159 height 167
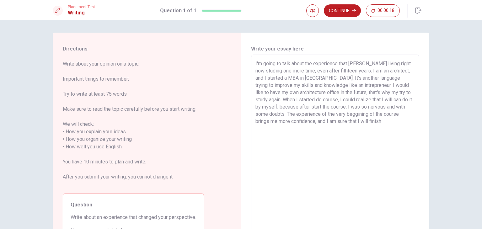
click at [357, 79] on textarea "I'm going to talk about the experience that [PERSON_NAME] living right now stud…" at bounding box center [334, 143] width 159 height 167
click at [365, 78] on textarea "I'm going to talk about the experience that [PERSON_NAME] living right now stud…" at bounding box center [334, 143] width 159 height 167
click at [384, 122] on div "You’ve run out of time. Your time is up. This is end of the Writing section. Cl…" at bounding box center [241, 114] width 482 height 229
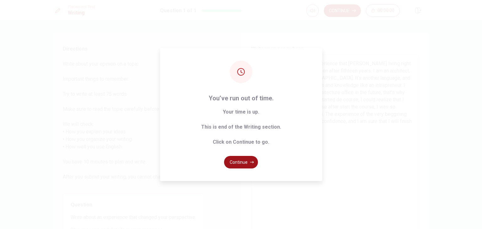
click at [245, 162] on button "Continue" at bounding box center [241, 162] width 34 height 13
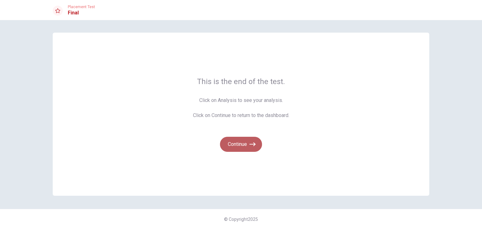
click at [251, 143] on icon "button" at bounding box center [252, 144] width 6 height 6
